Goal: Transaction & Acquisition: Purchase product/service

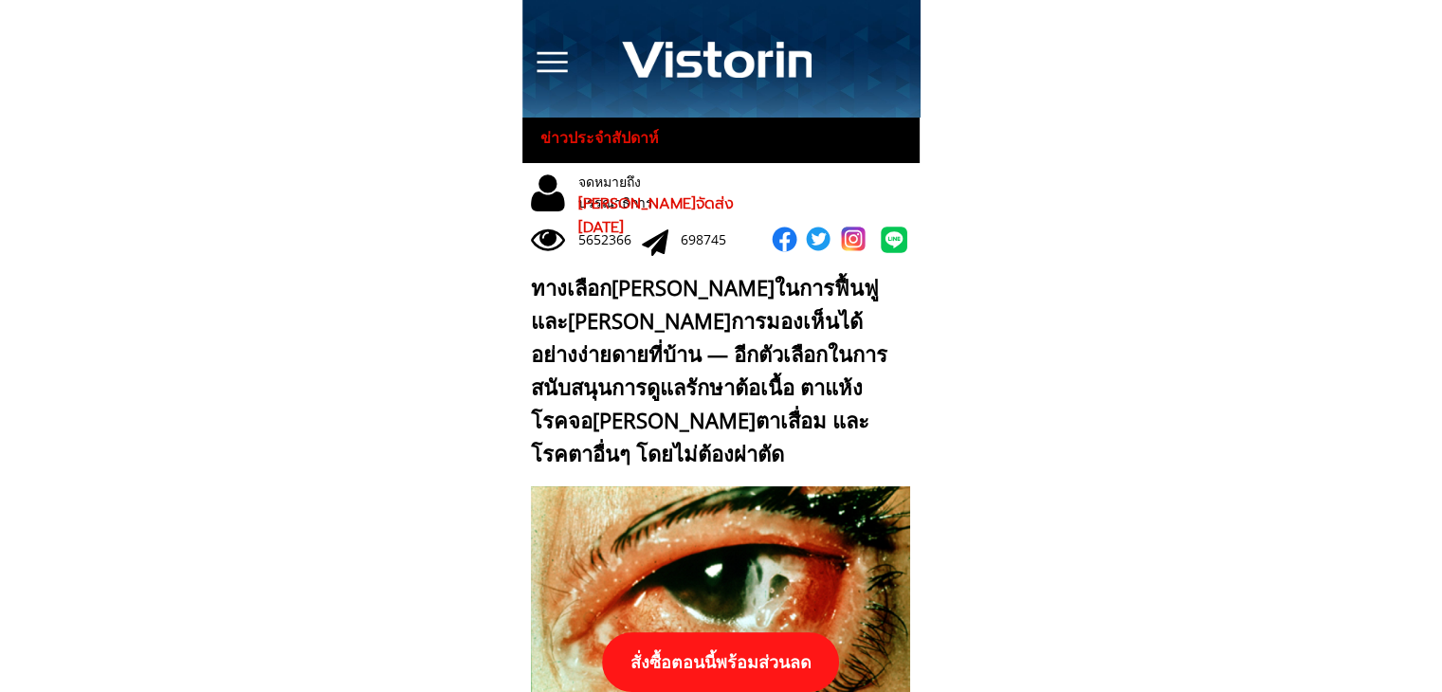
click at [736, 646] on p "สั่งซื้อตอนนี้พร้อมส่วนลด" at bounding box center [720, 662] width 237 height 60
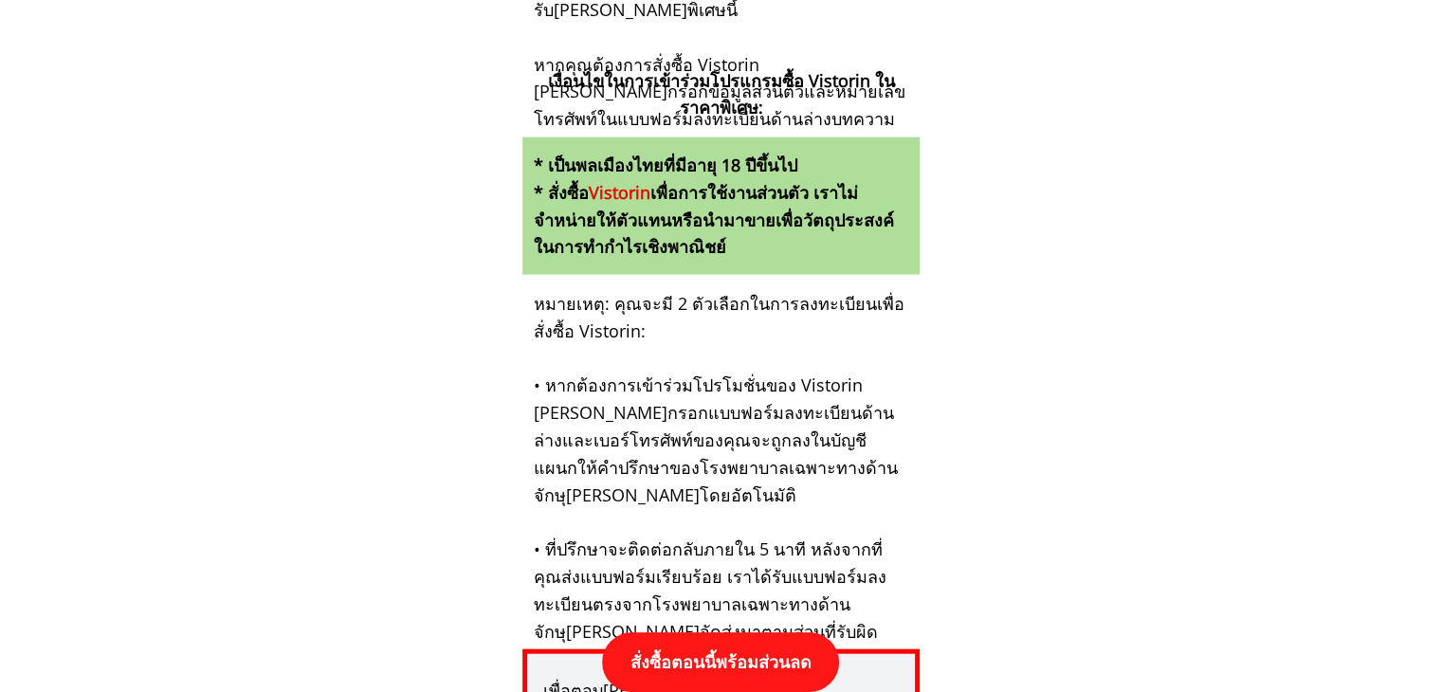
scroll to position [19691, 0]
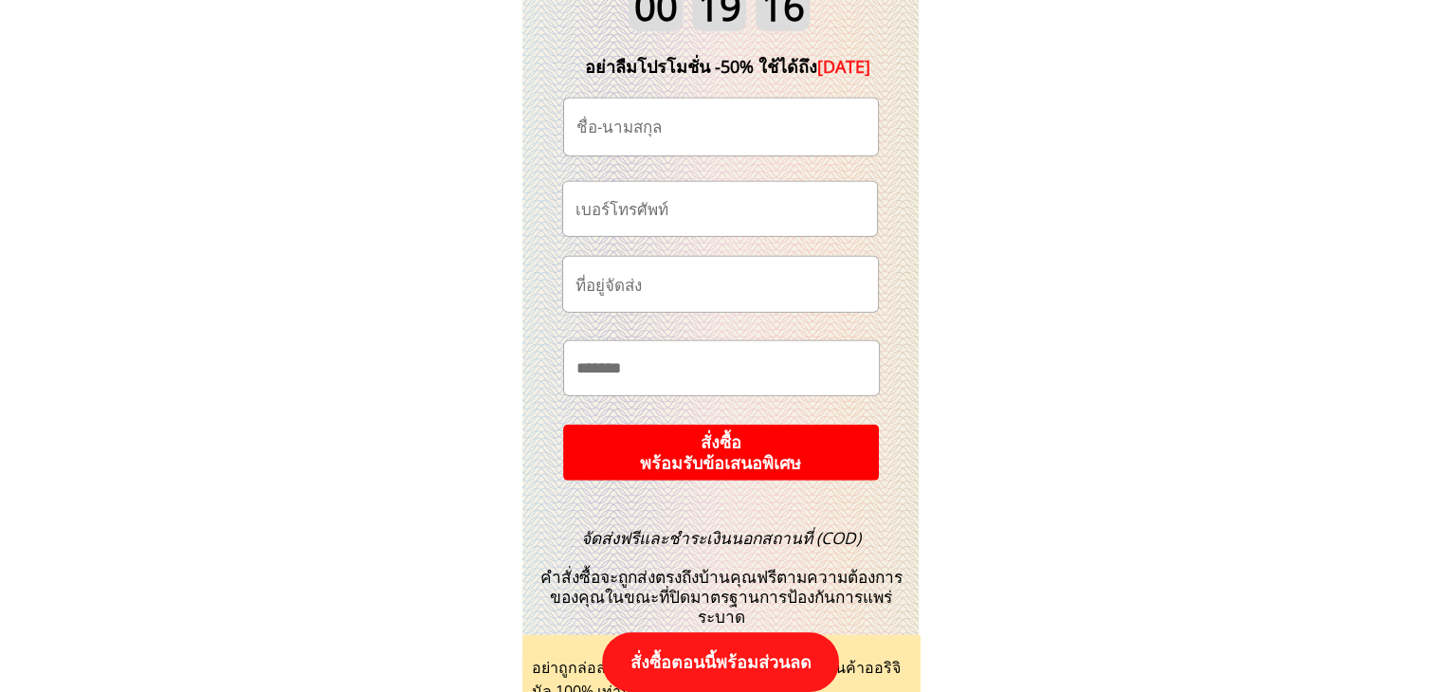
scroll to position [20070, 0]
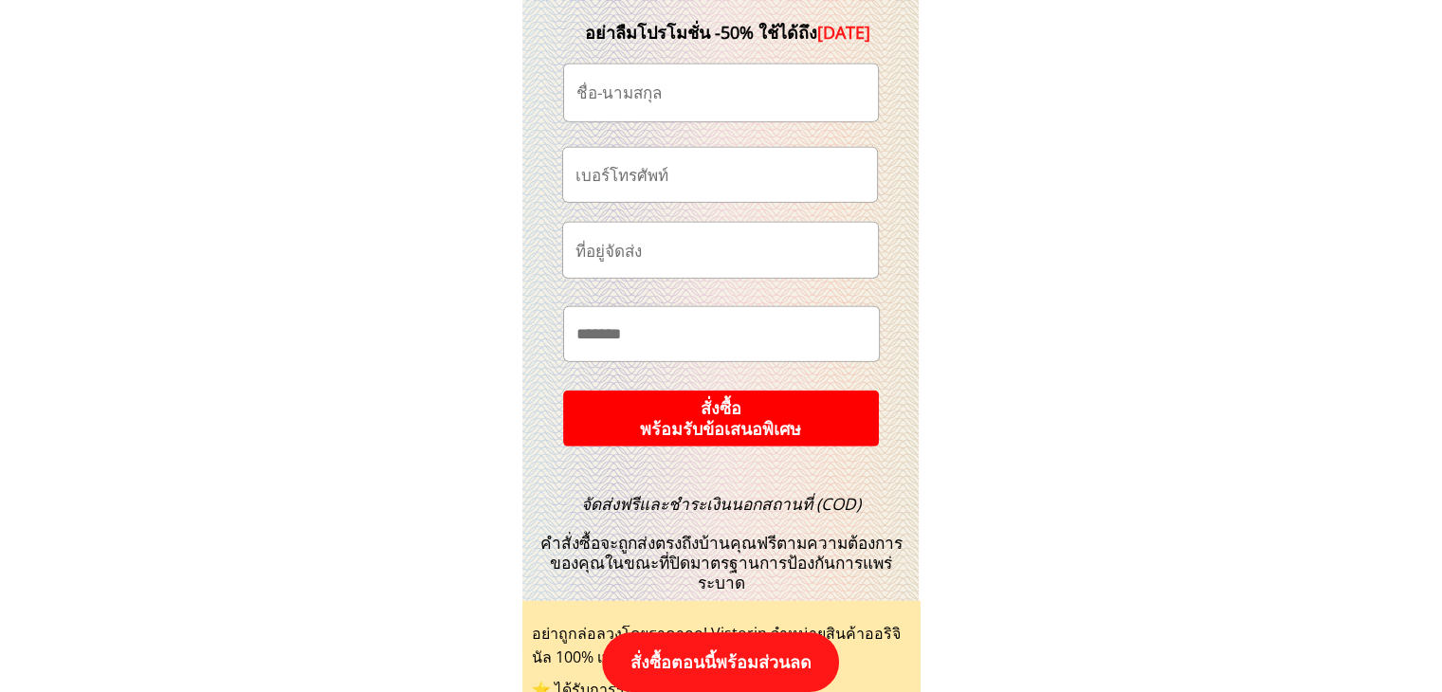
click at [641, 169] on input "tel" at bounding box center [720, 175] width 299 height 54
paste input "0651519982"
type input "0651519982"
click at [777, 85] on input "text" at bounding box center [721, 92] width 299 height 57
paste input "เล็กจ้า นงลักษณ์"
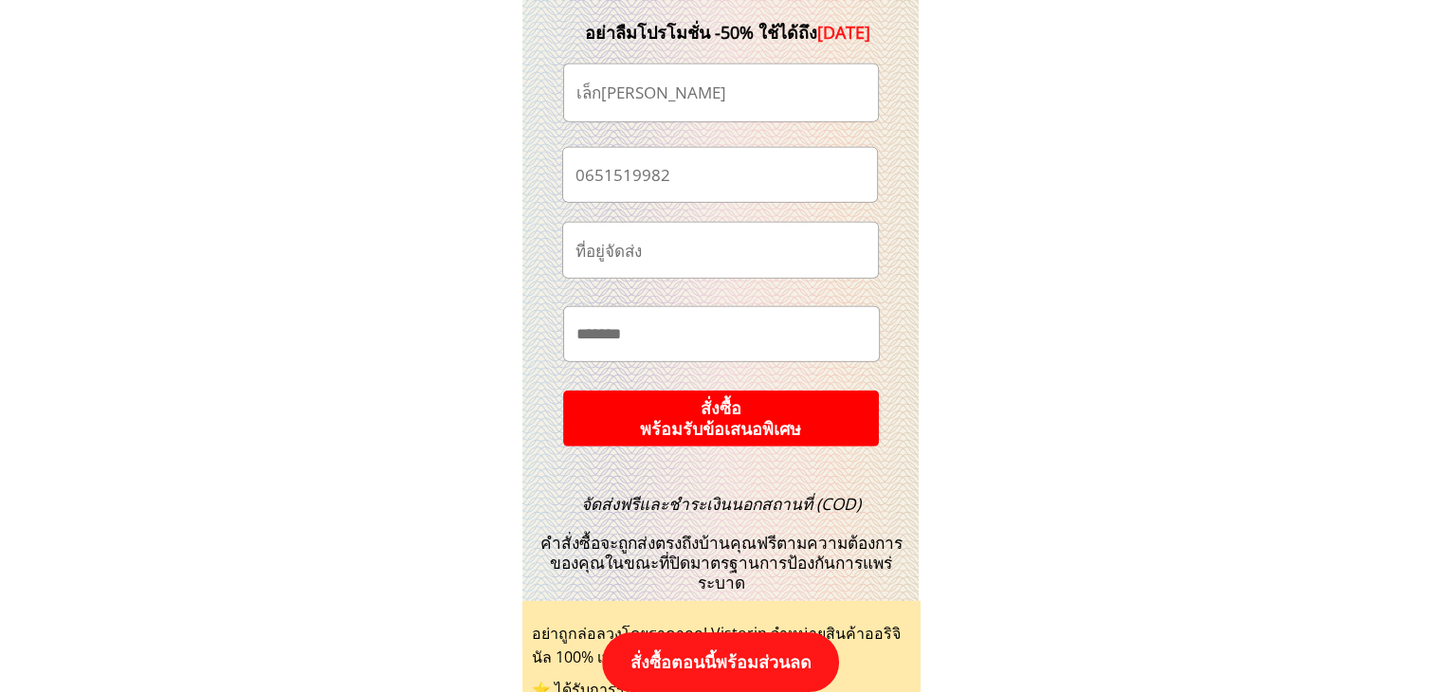
type input "เล็กจ้า นงลักษณ์"
click at [680, 256] on input "text" at bounding box center [721, 250] width 300 height 55
click at [735, 266] on input "text" at bounding box center [721, 250] width 300 height 55
paste input "ที่อยู่ บ้านเลขที่ 116 หมู่ 11 ต.พวา อ.แก่งหางแมว จ.จันทบุรี (บ้านข้างวัดบ่อชะอ…"
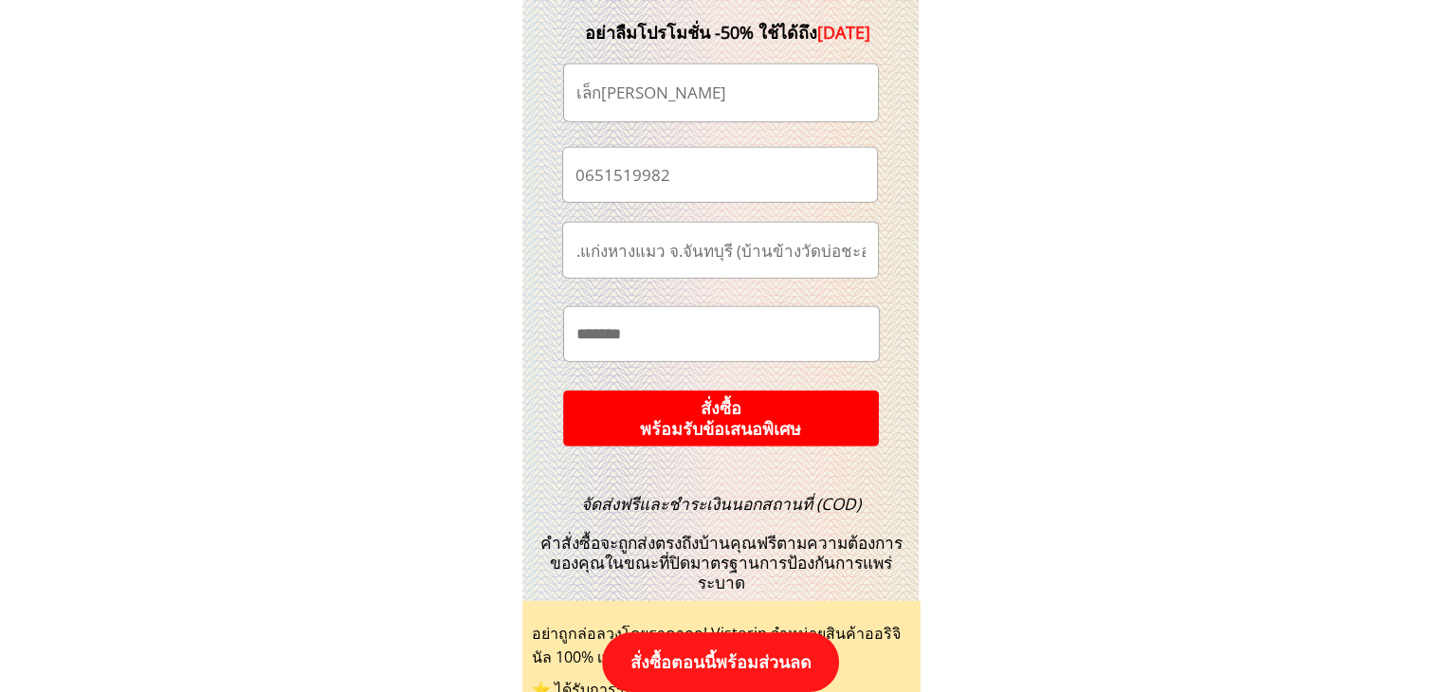
type input "ที่อยู่ บ้านเลขที่ 116 หมู่ 11 ต.พวา อ.แก่งหางแมว จ.จันทบุรี (บ้านข้างวัดบ่อชะอ…"
click at [722, 417] on p "สั่งซื้อ พร้อมรับข้อเสนอพิเศษ" at bounding box center [720, 419] width 317 height 56
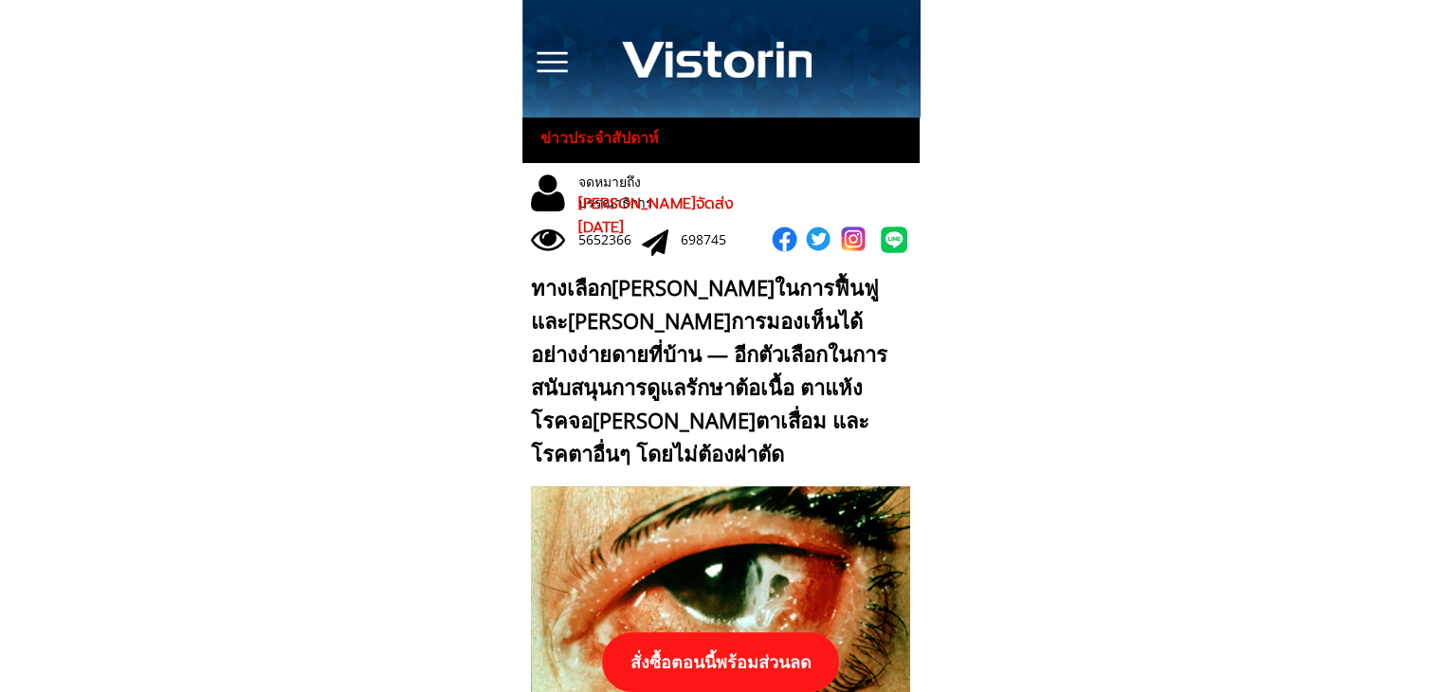
click at [728, 666] on p "สั่งซื้อตอนนี้พร้อมส่วนลด" at bounding box center [720, 662] width 237 height 60
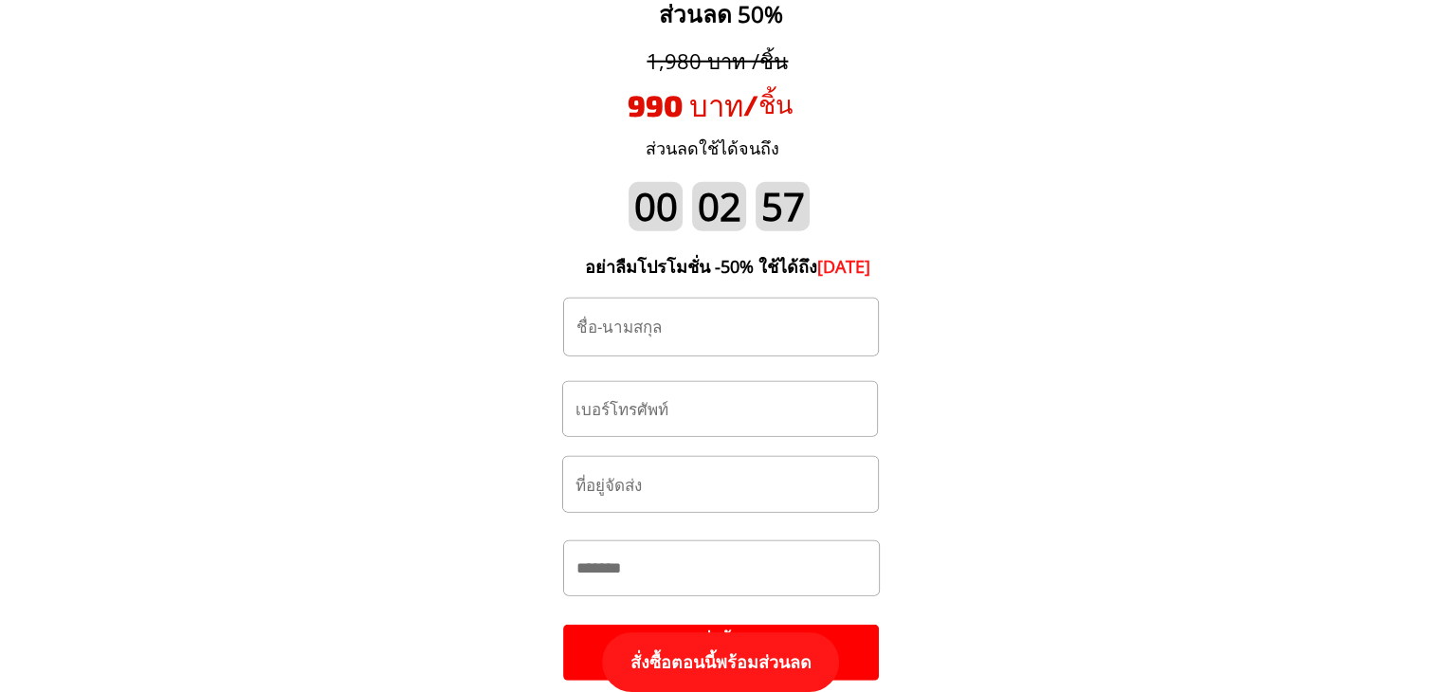
scroll to position [19880, 0]
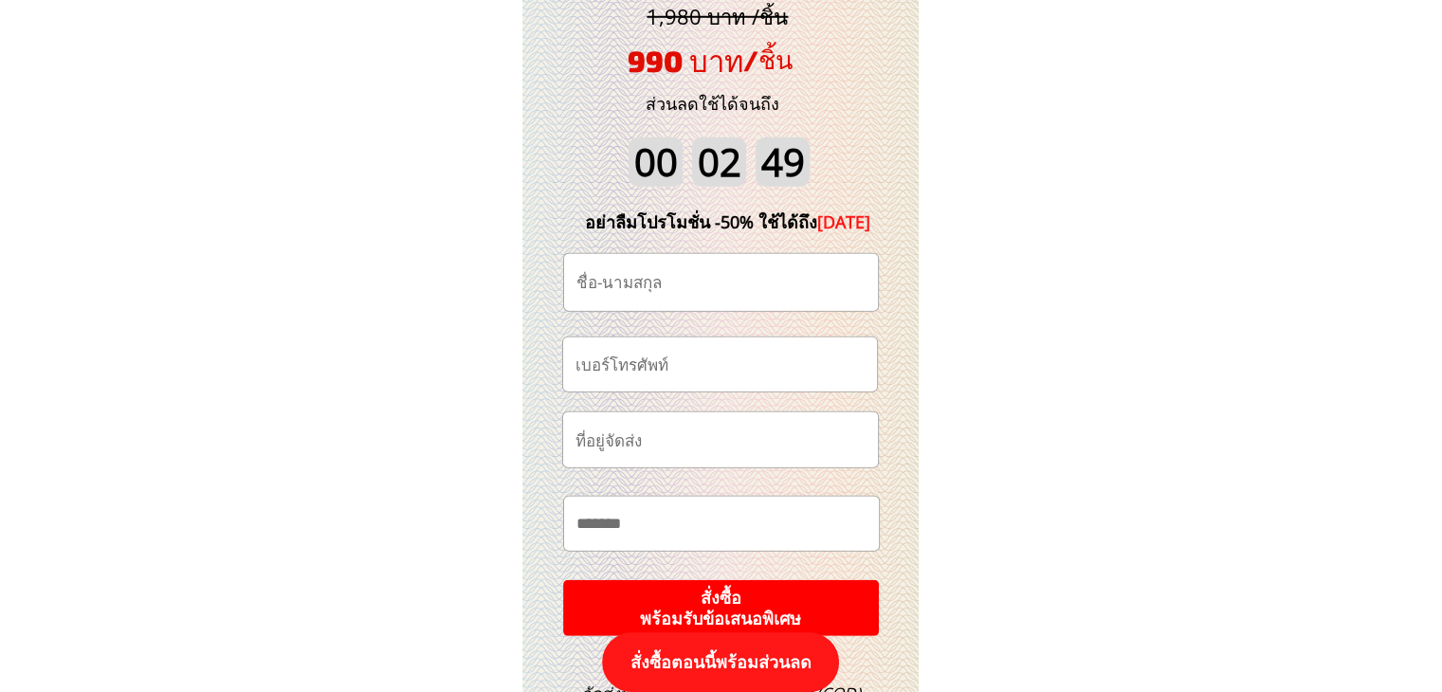
click at [699, 387] on input "tel" at bounding box center [720, 365] width 299 height 54
paste input "0852714278"
type input "0852714278"
click at [674, 275] on input "text" at bounding box center [721, 282] width 299 height 57
paste input "รณเรศ ด้วงวาด"
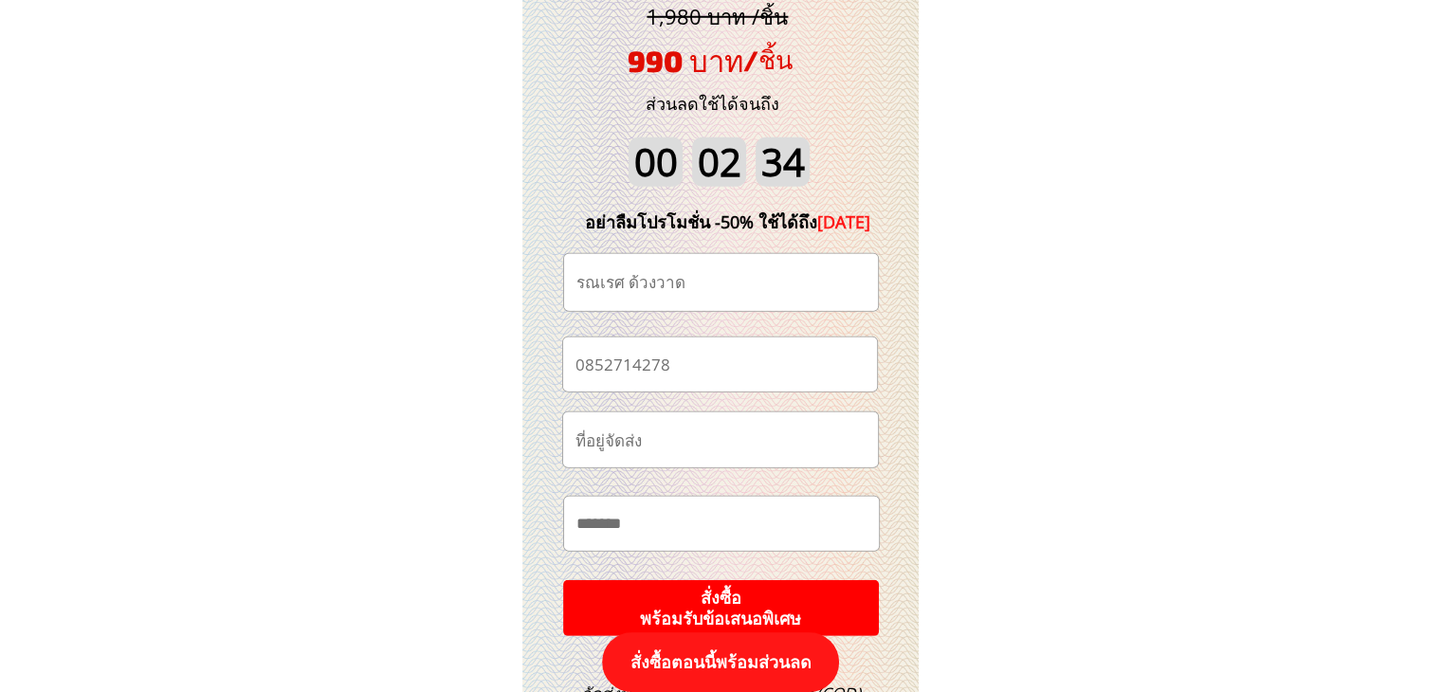
type input "รณเรศ ด้วงวาด"
click at [832, 604] on p "สั่งซื้อ พร้อมรับข้อเสนอพิเศษ" at bounding box center [720, 608] width 319 height 57
